Goal: Check status: Check status

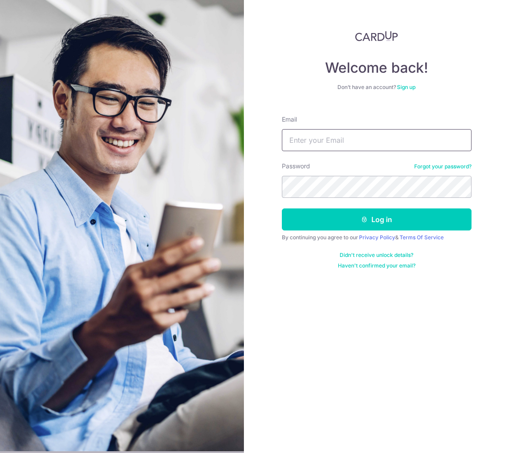
click at [311, 141] on input "Email" at bounding box center [377, 140] width 190 height 22
type input "[EMAIL_ADDRESS][DOMAIN_NAME]"
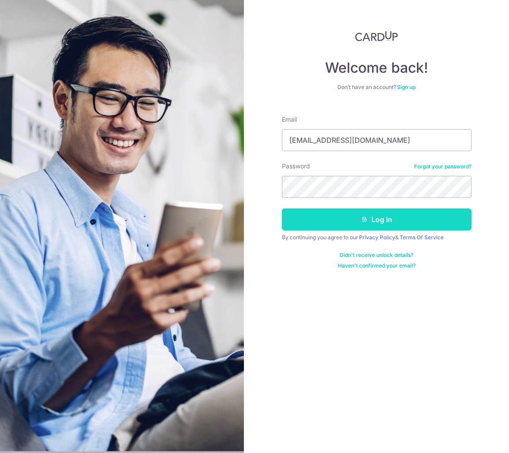
click at [349, 216] on button "Log in" at bounding box center [377, 219] width 190 height 22
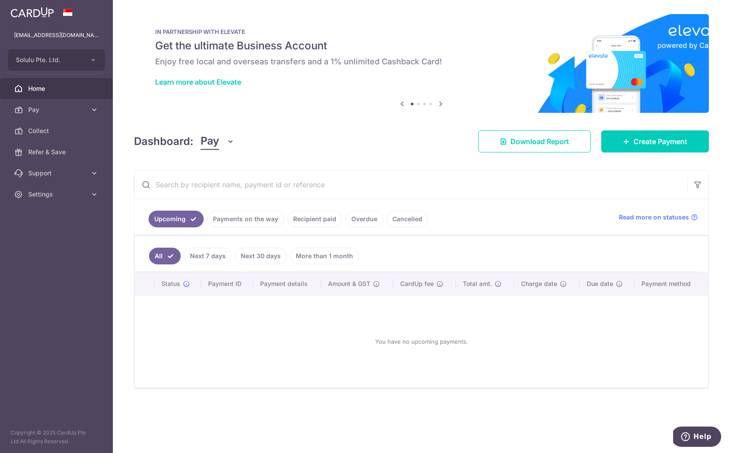
click at [237, 224] on link "Payments on the way" at bounding box center [245, 219] width 77 height 17
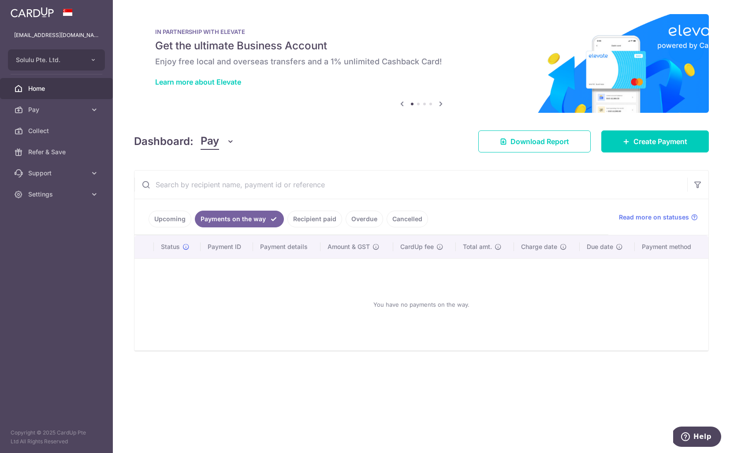
click at [171, 220] on link "Upcoming" at bounding box center [170, 219] width 43 height 17
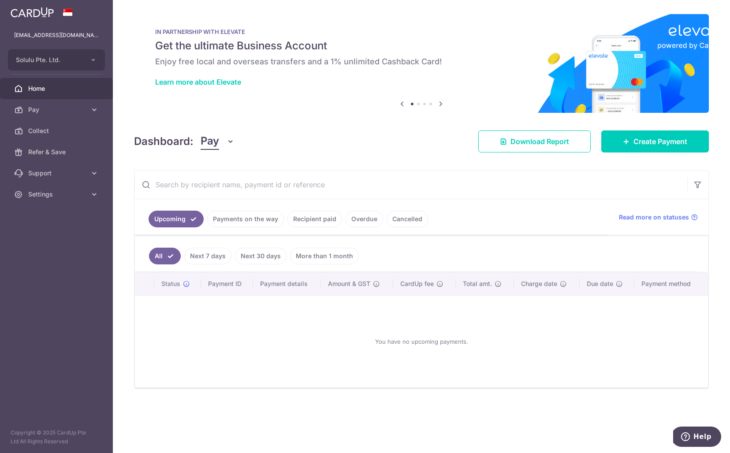
click at [305, 218] on link "Recipient paid" at bounding box center [314, 219] width 55 height 17
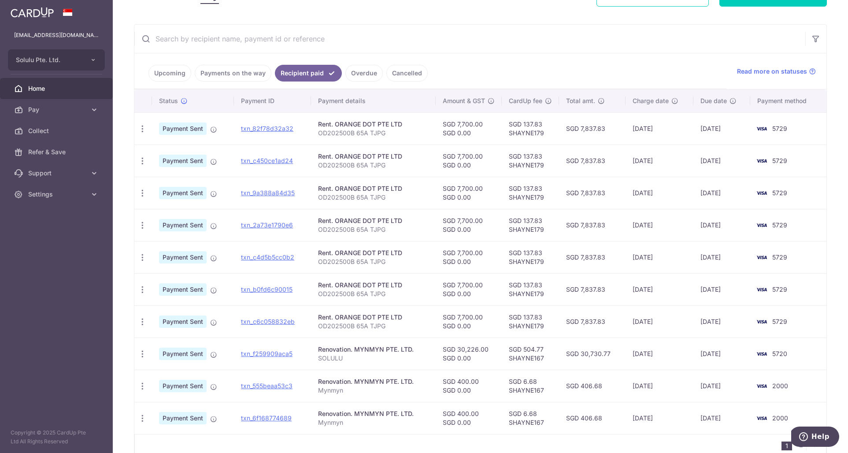
scroll to position [130, 0]
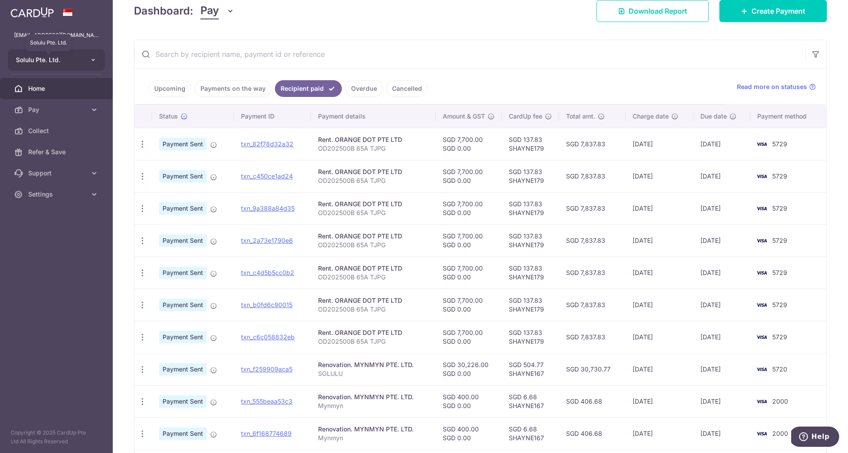
click at [74, 56] on span "Solulu Pte. Ltd." at bounding box center [48, 60] width 65 height 9
click at [249, 33] on div "× Pause Schedule Pause all future payments in this series Pause just this one p…" at bounding box center [481, 226] width 736 height 453
